Goal: Obtain resource: Download file/media

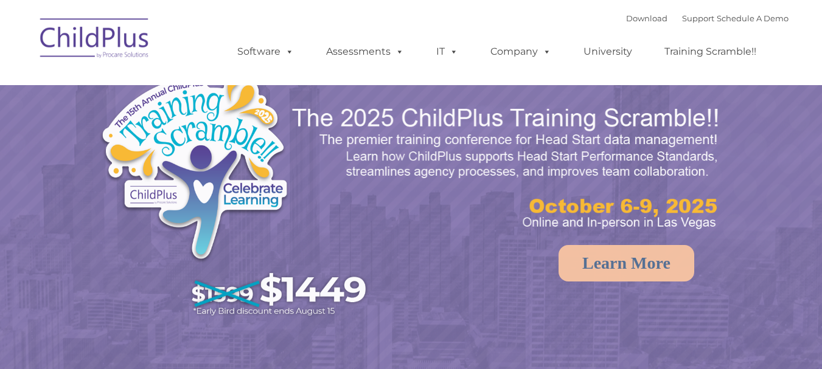
select select "MEDIUM"
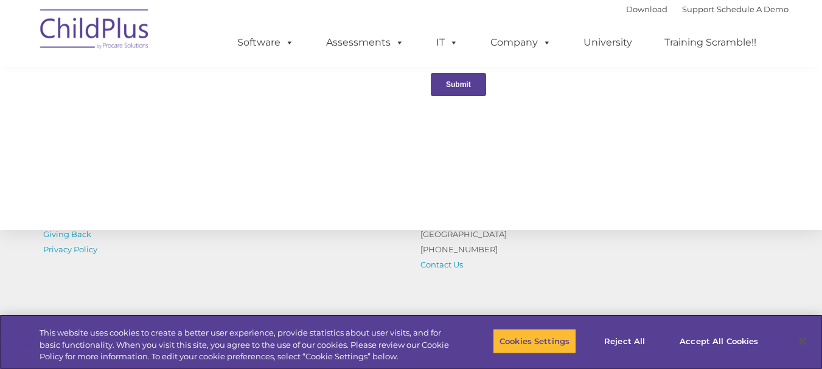
scroll to position [1438, 0]
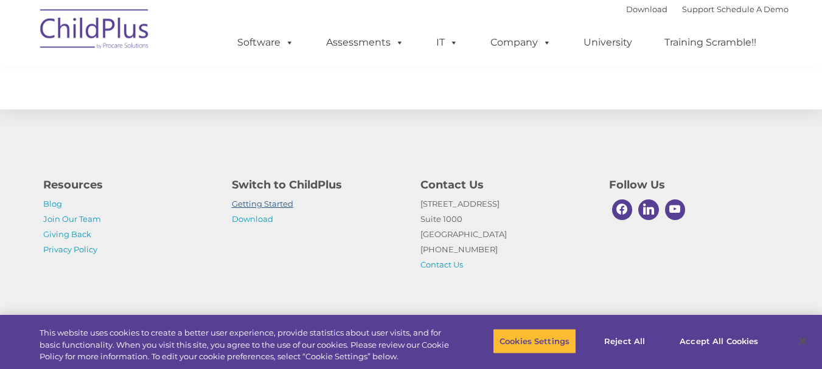
click at [277, 204] on link "Getting Started" at bounding box center [262, 204] width 61 height 10
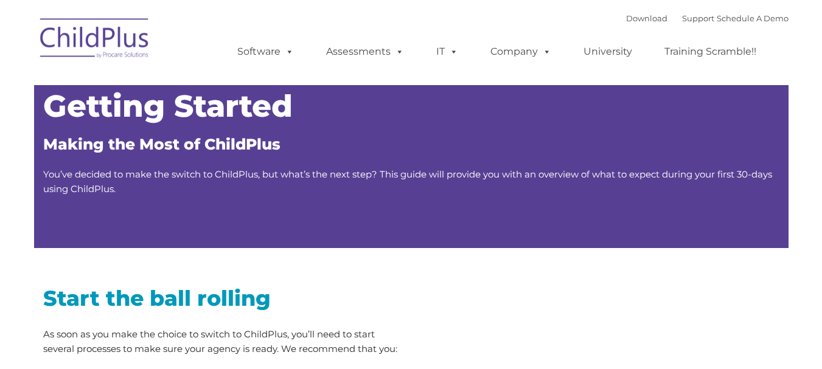
type input ""
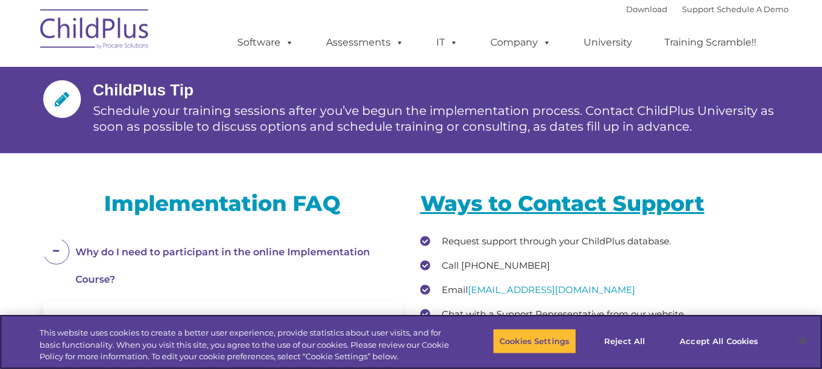
scroll to position [1978, 0]
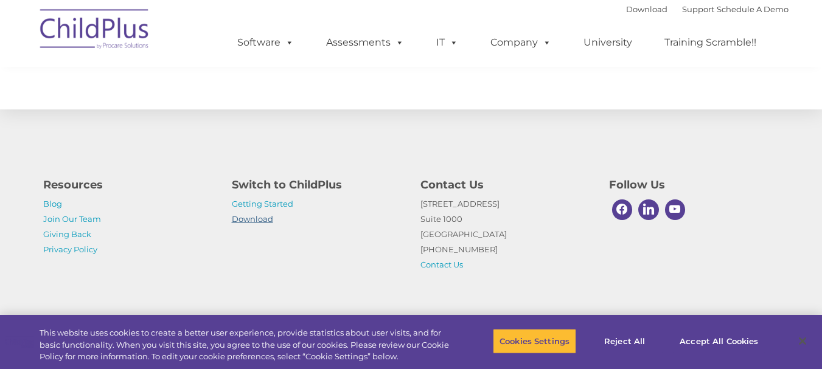
click at [259, 219] on link "Download" at bounding box center [252, 219] width 41 height 10
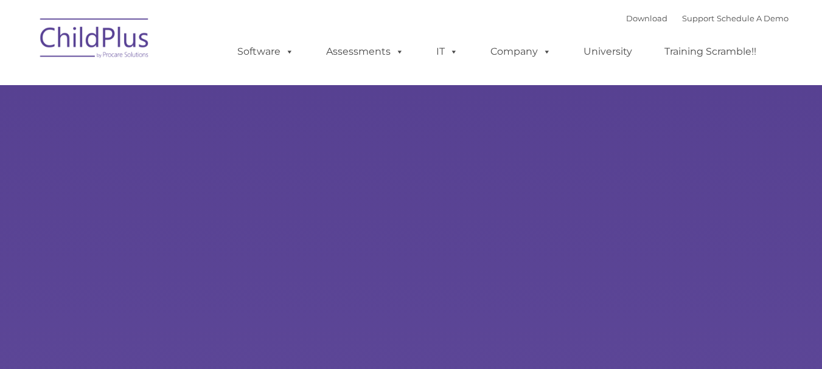
type input ""
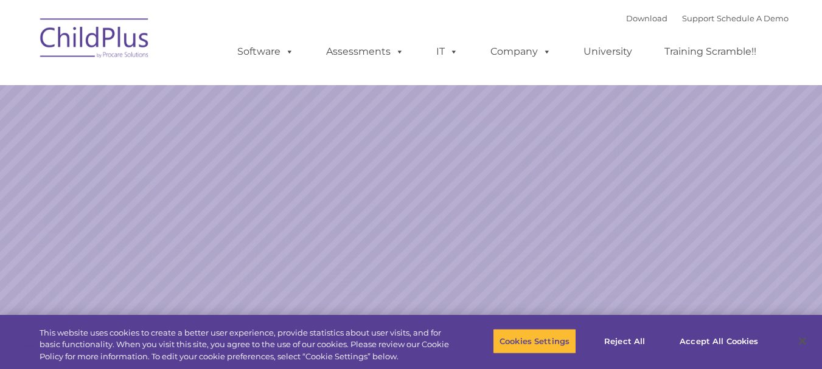
select select "MEDIUM"
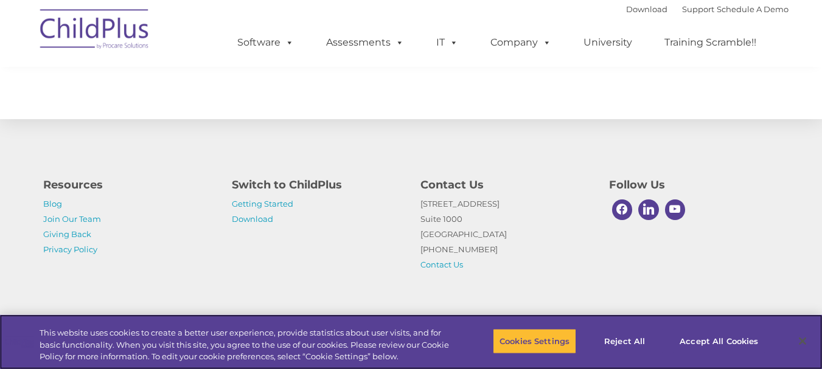
scroll to position [1438, 0]
